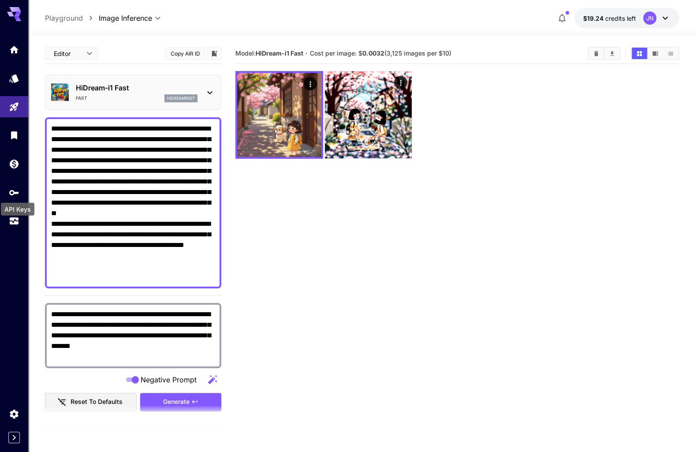
scroll to position [360, 0]
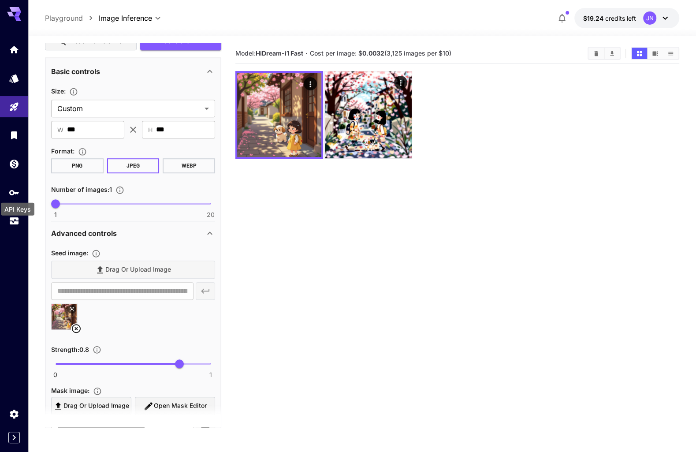
click at [15, 192] on icon "API Keys" at bounding box center [14, 192] width 10 height 5
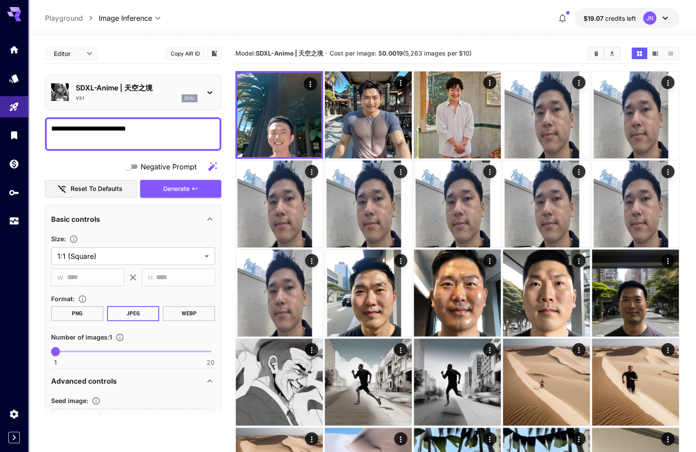
click at [130, 82] on p "SDXL-Anime | 天空之境" at bounding box center [137, 87] width 122 height 11
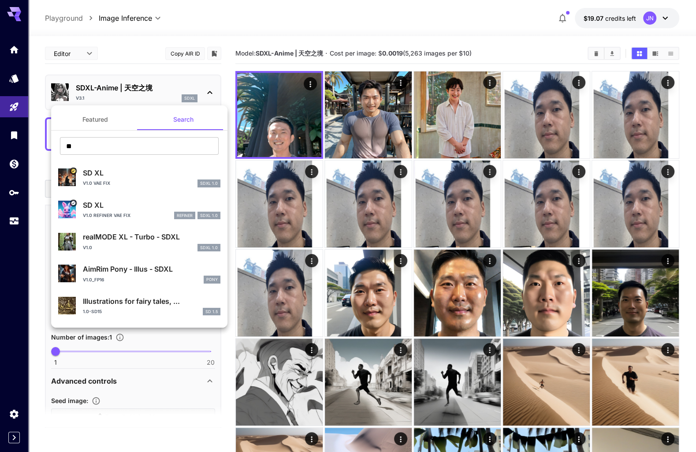
click at [100, 125] on button "Featured" at bounding box center [95, 119] width 88 height 21
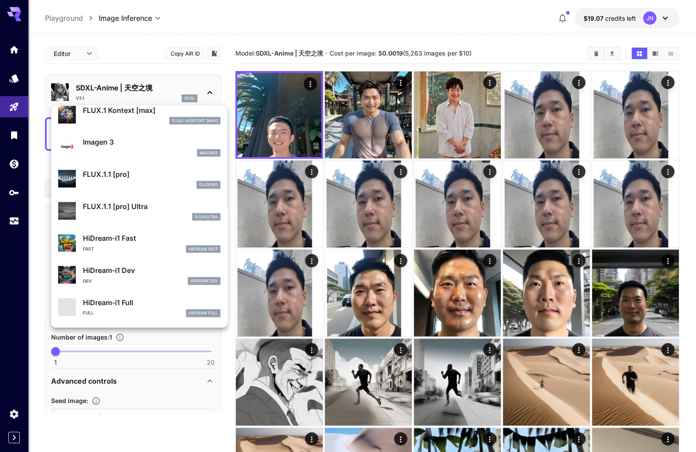
scroll to position [459, 0]
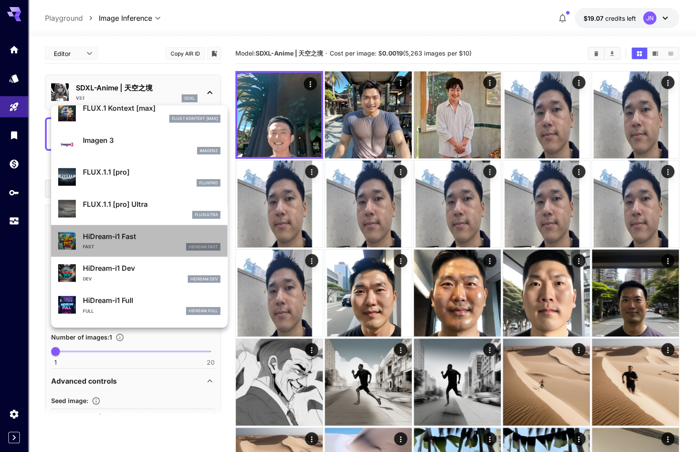
click at [141, 236] on p "HiDream-i1 Fast" at bounding box center [151, 236] width 137 height 11
type input "**"
type input "*"
